Goal: Task Accomplishment & Management: Manage account settings

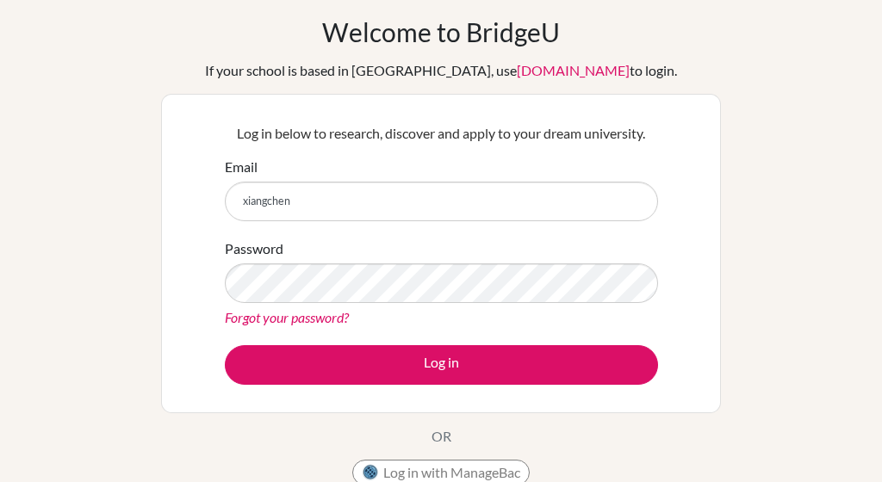
scroll to position [70, 0]
type input "[EMAIL_ADDRESS][DOMAIN_NAME]"
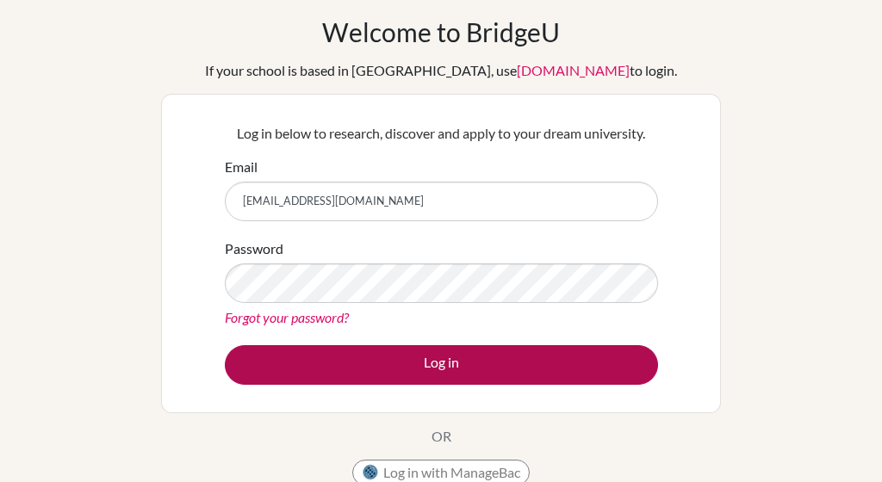
click at [440, 348] on button "Log in" at bounding box center [441, 365] width 433 height 40
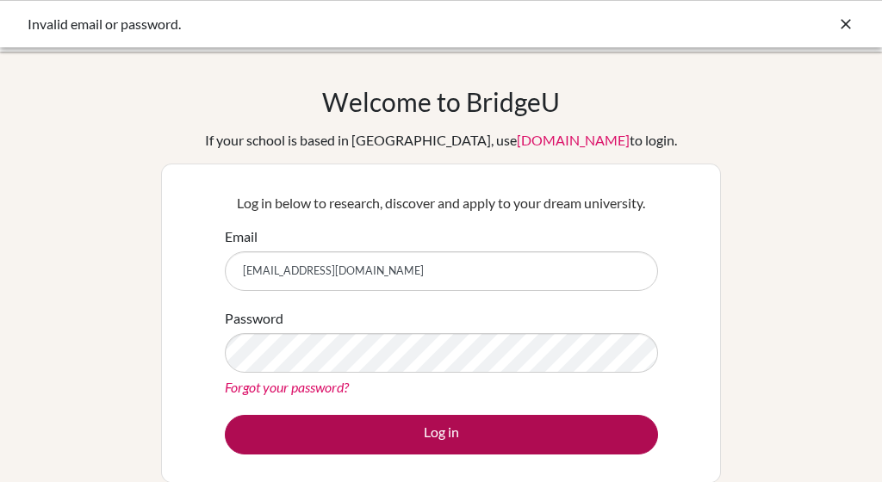
click at [444, 434] on button "Log in" at bounding box center [441, 435] width 433 height 40
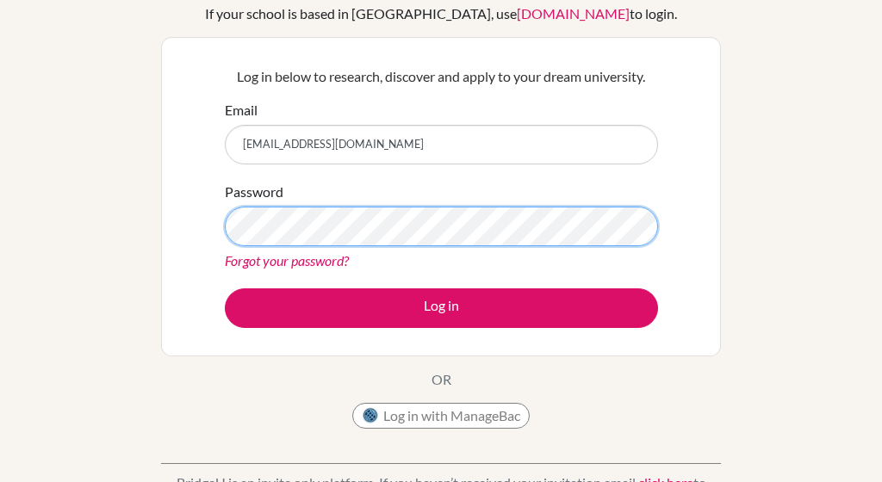
scroll to position [131, 0]
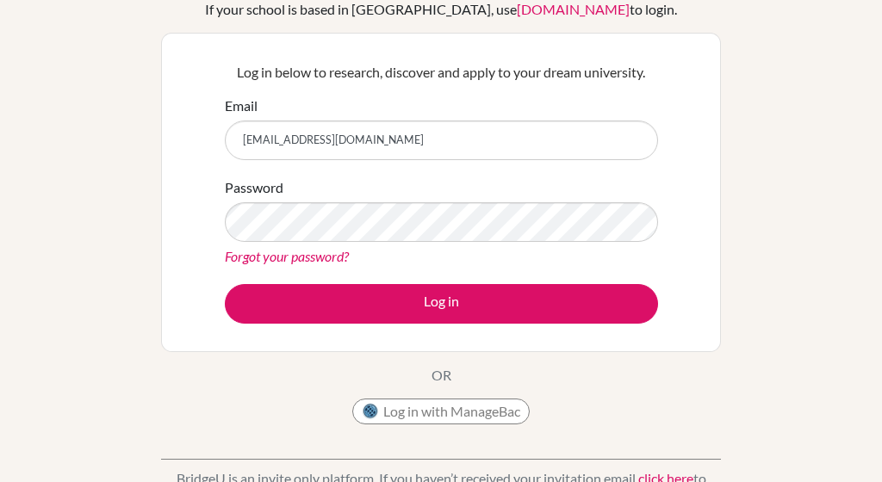
click at [465, 193] on div "Password Forgot your password?" at bounding box center [441, 222] width 433 height 90
click at [439, 282] on form "Email xiangchen.liu@ellesmere.com Password Forgot your password? Log in" at bounding box center [441, 210] width 433 height 228
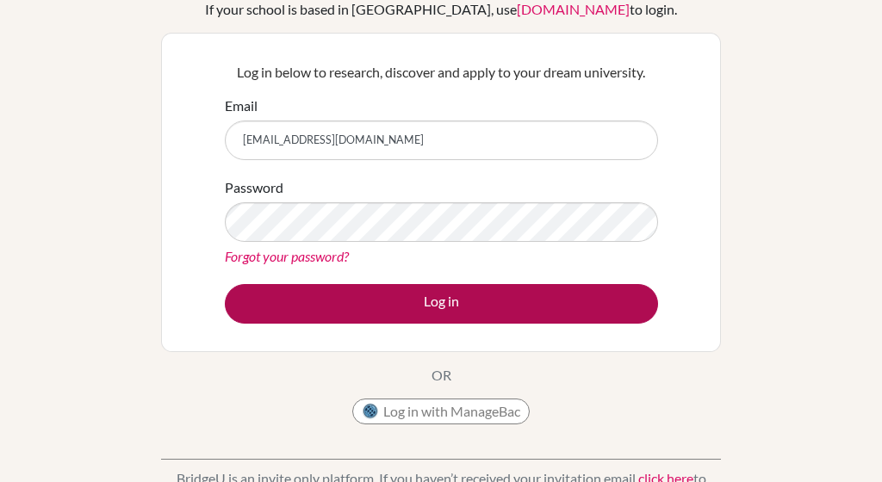
click at [437, 299] on button "Log in" at bounding box center [441, 304] width 433 height 40
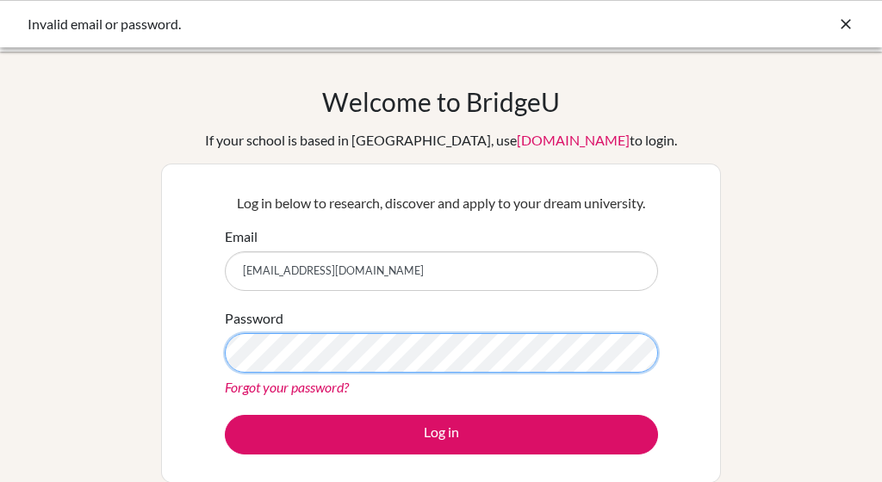
click at [441, 434] on button "Log in" at bounding box center [441, 435] width 433 height 40
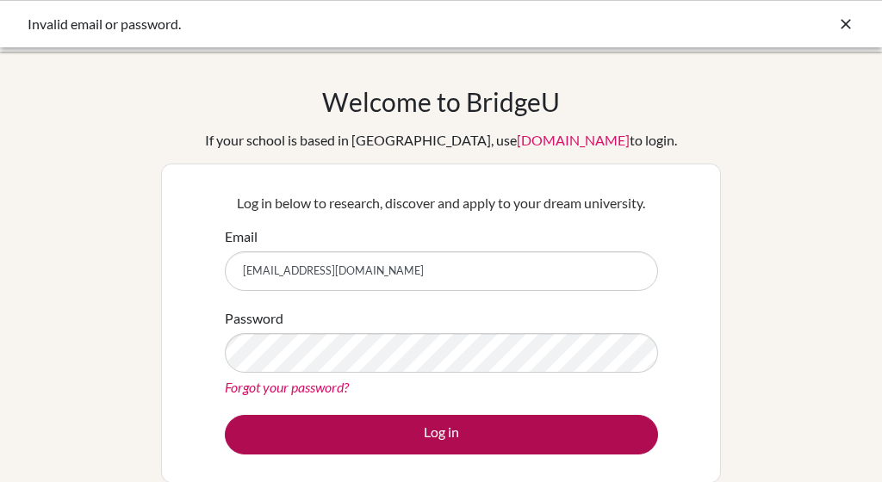
click at [445, 416] on button "Log in" at bounding box center [441, 435] width 433 height 40
click at [449, 441] on button "Log in" at bounding box center [441, 435] width 433 height 40
click at [428, 417] on button "Log in" at bounding box center [441, 435] width 433 height 40
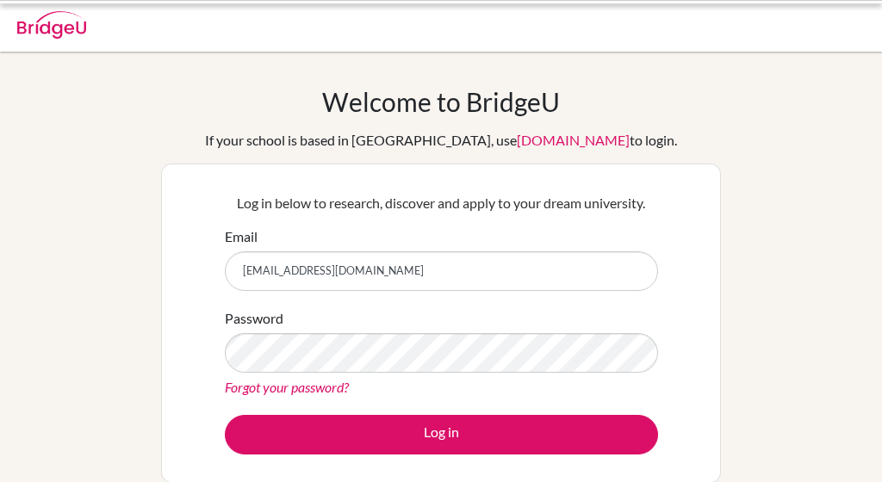
click at [323, 383] on link "Forgot your password?" at bounding box center [287, 387] width 124 height 16
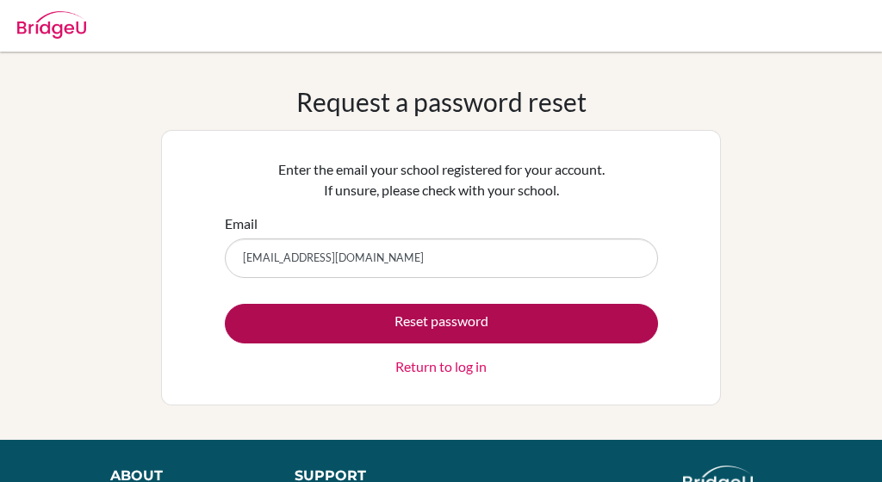
type input "xianhchen.liu@ellesmere.com"
click at [453, 313] on button "Reset password" at bounding box center [441, 324] width 433 height 40
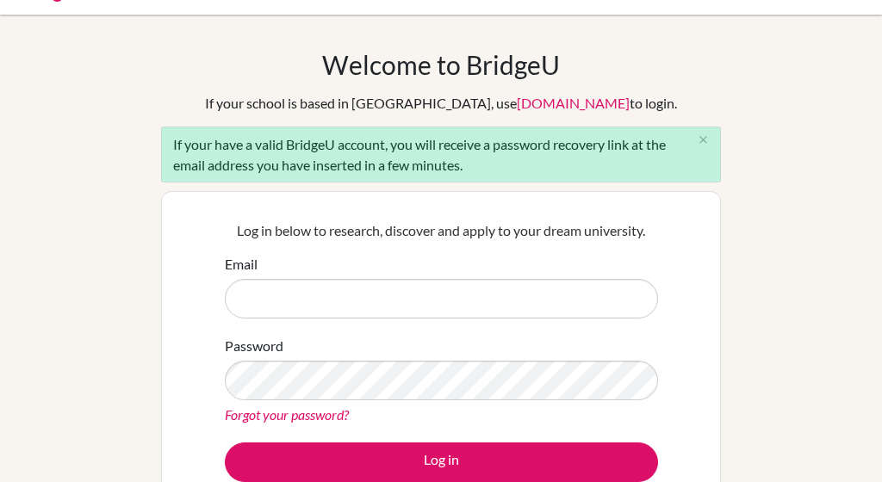
scroll to position [73, 0]
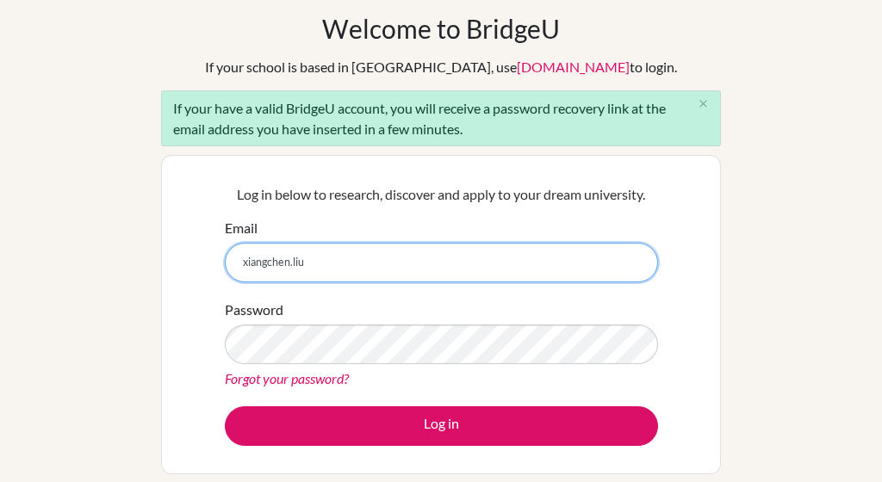
type input "xiangchen.liu"
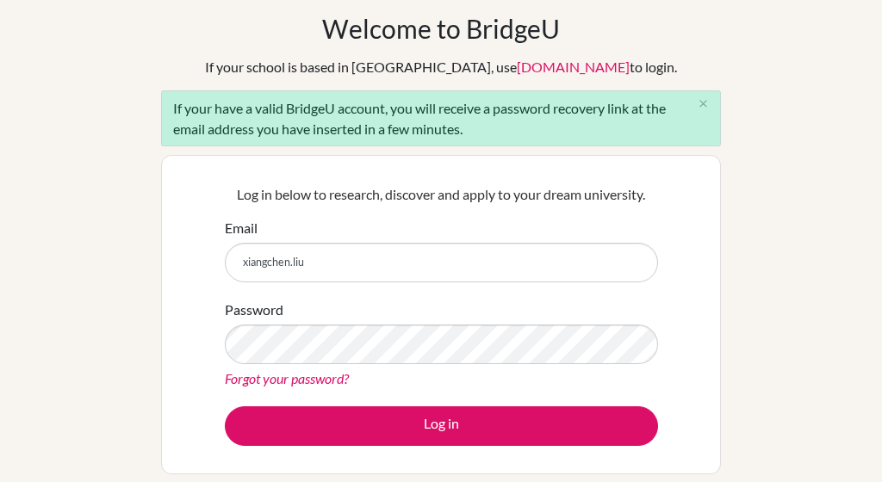
click at [376, 149] on div "Welcome to [GEOGRAPHIC_DATA] If your school is based in [GEOGRAPHIC_DATA], use …" at bounding box center [441, 284] width 560 height 543
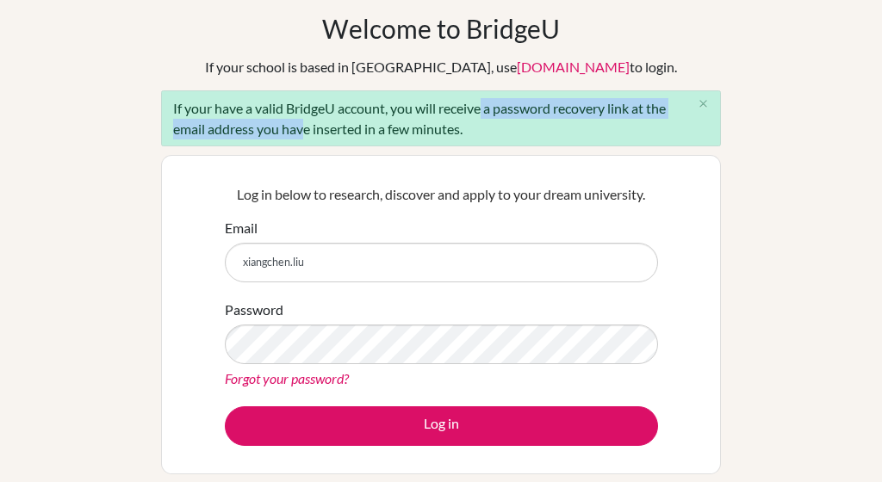
drag, startPoint x: 295, startPoint y: 128, endPoint x: 479, endPoint y: 103, distance: 185.1
click at [479, 103] on div "If your have a valid BridgeU account, you will receive a password recovery link…" at bounding box center [441, 118] width 560 height 56
